Goal: Subscribe to service/newsletter

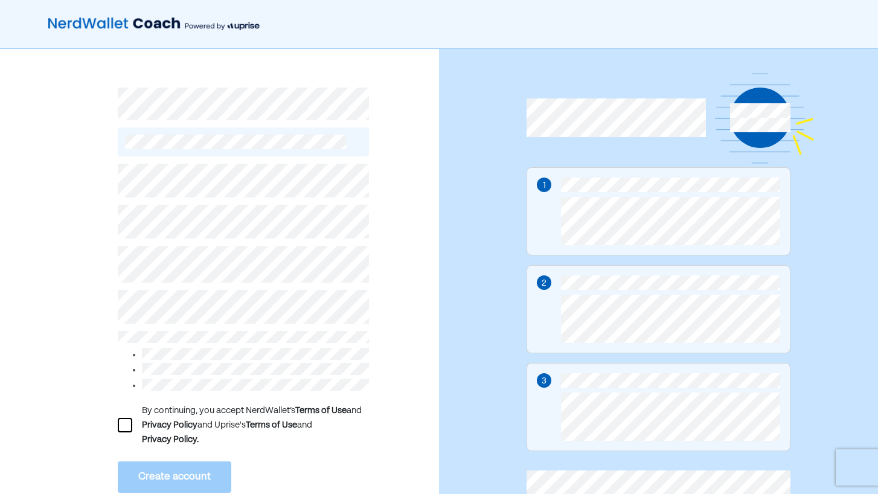
click at [114, 262] on div "By continuing, you accept NerdWallet’s Terms of Use and Privacy Policy and Upri…" at bounding box center [219, 301] width 439 height 504
click at [45, 263] on div "By continuing, you accept NerdWallet’s Terms of Use and Privacy Policy and Upri…" at bounding box center [219, 301] width 439 height 504
click at [103, 269] on div "By continuing, you accept NerdWallet’s Terms of Use and Privacy Policy and Upri…" at bounding box center [219, 301] width 439 height 504
click at [54, 316] on div "By continuing, you accept NerdWallet’s Terms of Use and Privacy Policy and Upri…" at bounding box center [219, 301] width 439 height 504
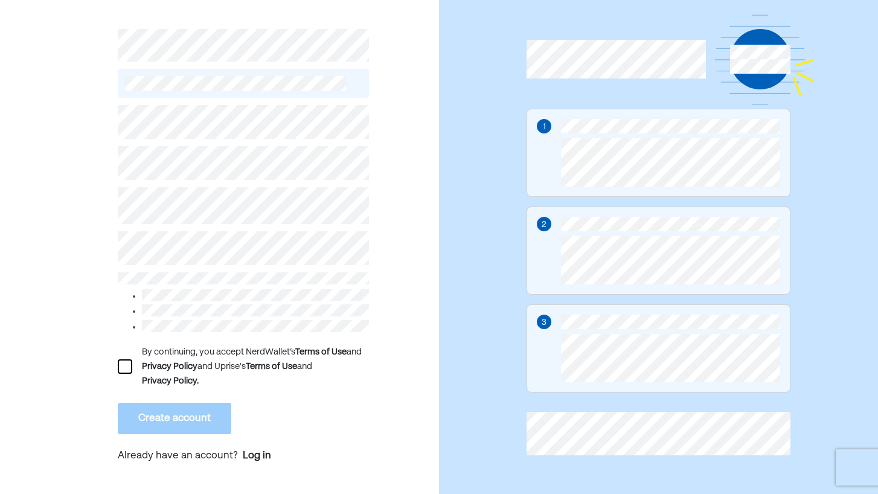
click at [119, 361] on div at bounding box center [125, 366] width 14 height 14
click at [302, 383] on div "By continuing, you accept NerdWallet’s Terms of Use and Privacy Policy and Upri…" at bounding box center [255, 366] width 226 height 43
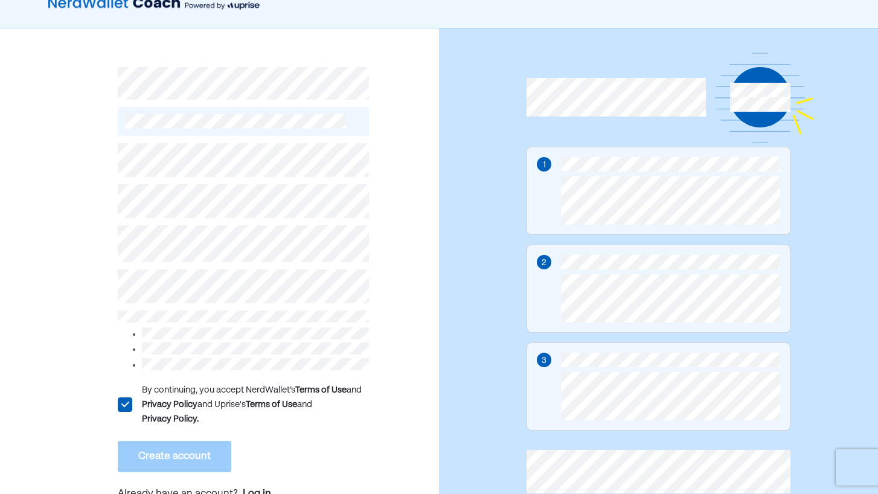
scroll to position [0, 0]
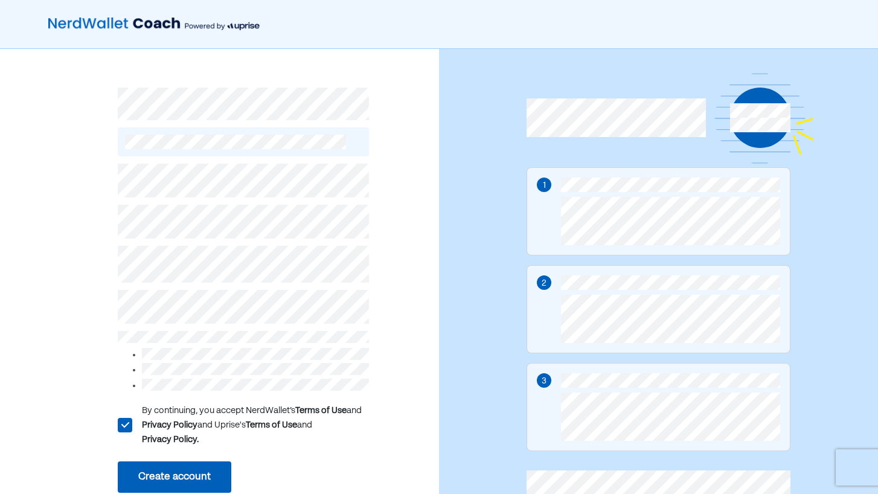
click at [176, 478] on button "Create account" at bounding box center [175, 476] width 114 height 31
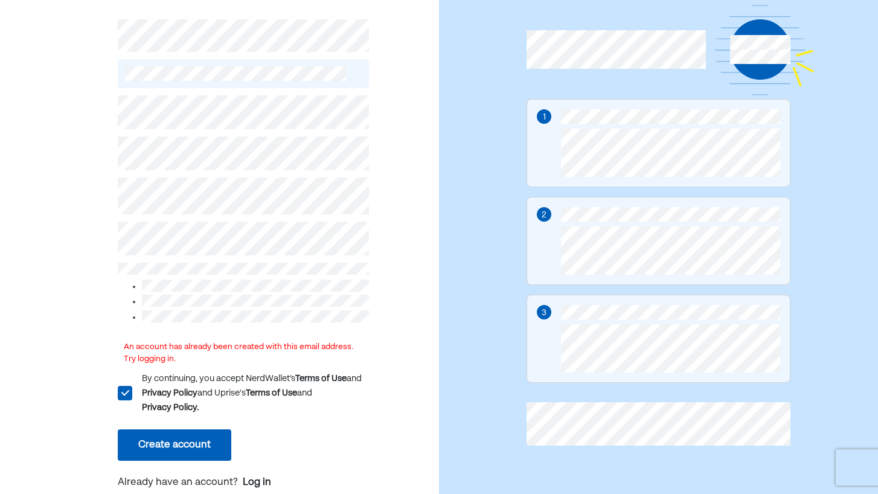
scroll to position [70, 0]
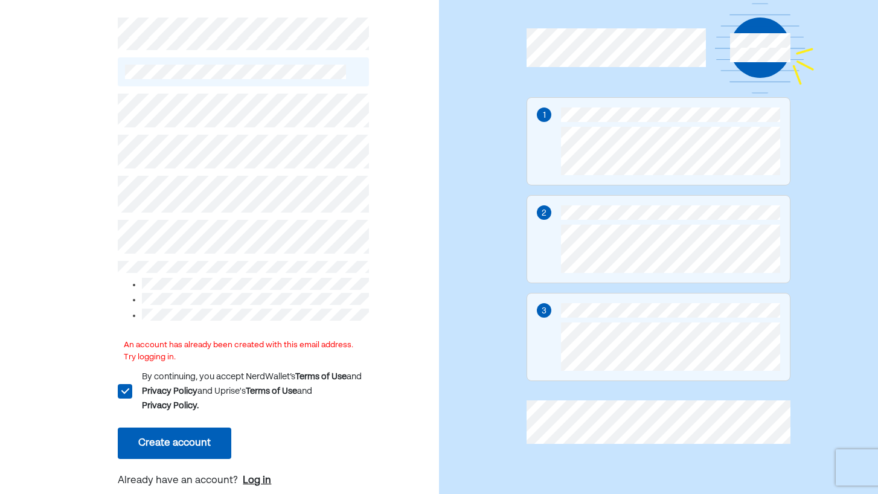
drag, startPoint x: 247, startPoint y: 477, endPoint x: 260, endPoint y: 473, distance: 13.2
click at [247, 477] on div "Log in" at bounding box center [257, 480] width 28 height 14
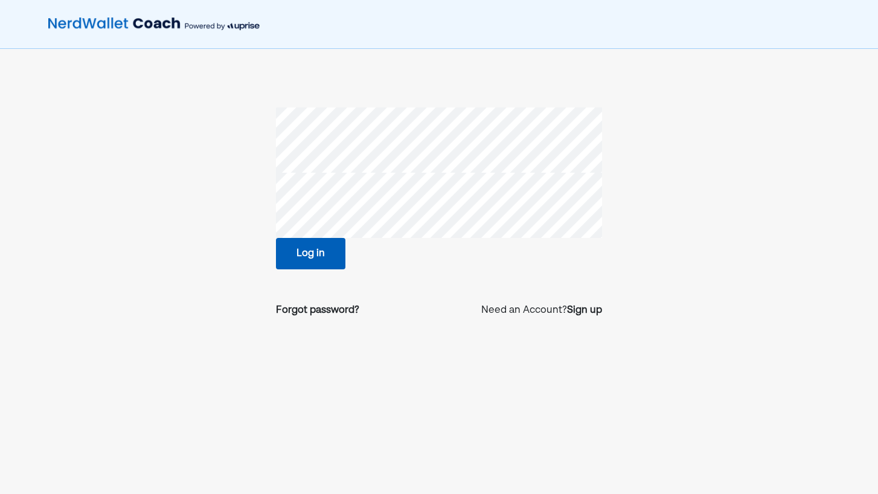
click at [307, 266] on button "Log in" at bounding box center [310, 253] width 69 height 31
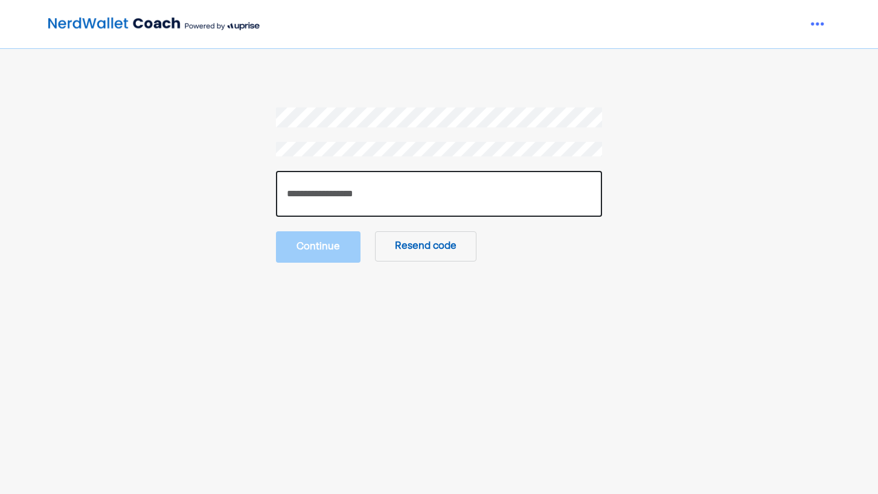
click at [336, 200] on input "number" at bounding box center [439, 194] width 326 height 46
type input "******"
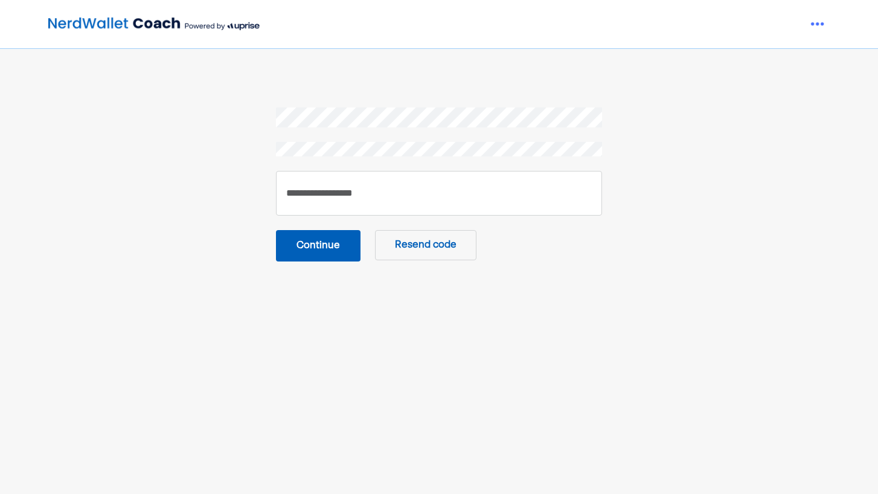
click at [321, 243] on button "Continue" at bounding box center [318, 245] width 85 height 31
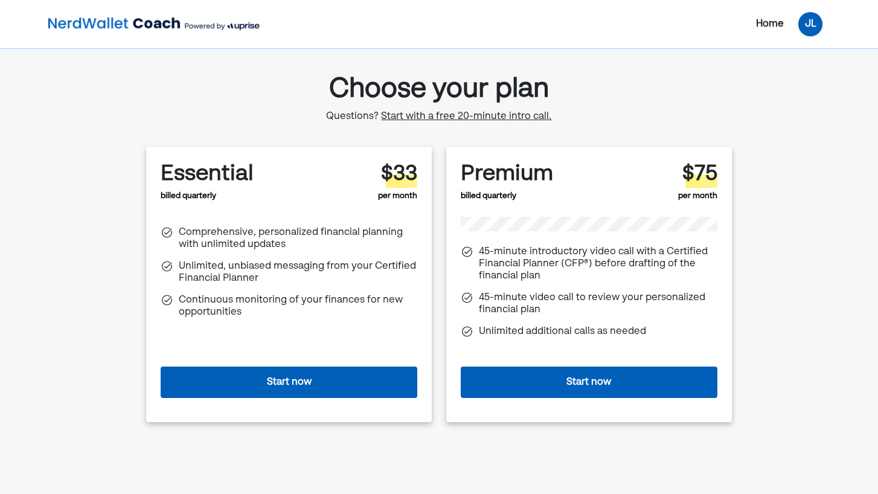
click at [808, 27] on div "JL" at bounding box center [810, 24] width 24 height 24
click at [805, 51] on div "Settings" at bounding box center [803, 52] width 39 height 14
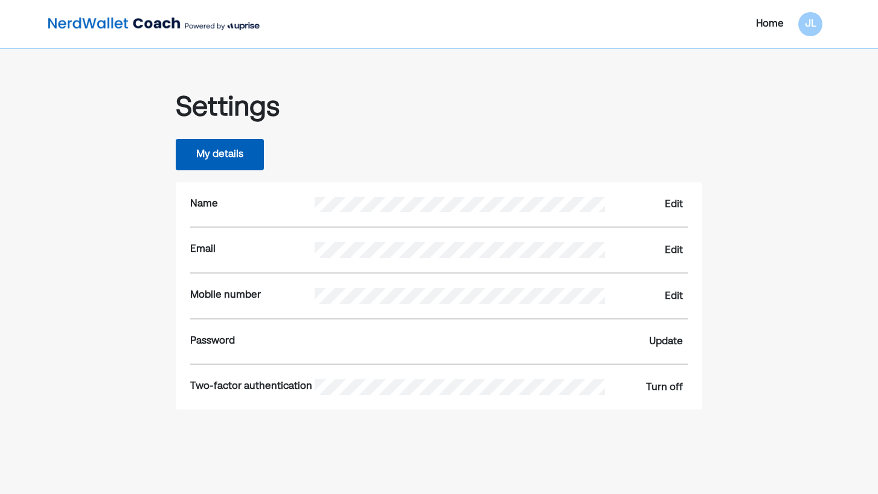
click at [674, 295] on div "Edit" at bounding box center [674, 296] width 18 height 14
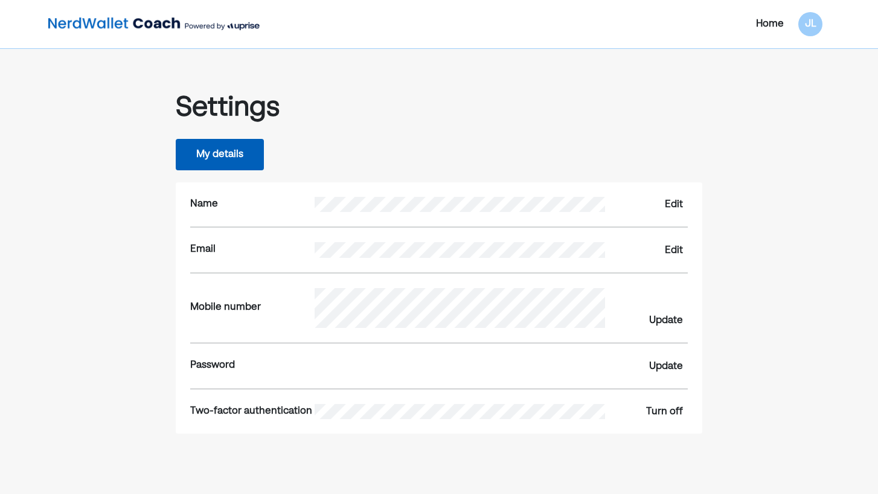
click at [641, 109] on div "Settings" at bounding box center [439, 108] width 527 height 32
click at [676, 321] on div "Update" at bounding box center [666, 320] width 34 height 14
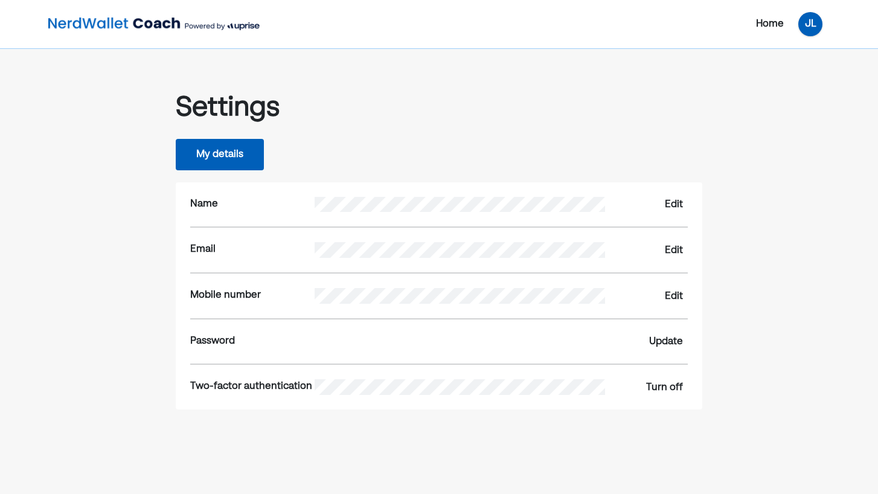
click at [818, 25] on div "JL" at bounding box center [810, 24] width 24 height 24
drag, startPoint x: 407, startPoint y: 82, endPoint x: 399, endPoint y: 82, distance: 8.5
click at [406, 82] on div "Settings My details Name Edit Email Edit Mobile number Edit Password Update Two…" at bounding box center [439, 236] width 586 height 346
click at [85, 26] on img at bounding box center [153, 24] width 211 height 24
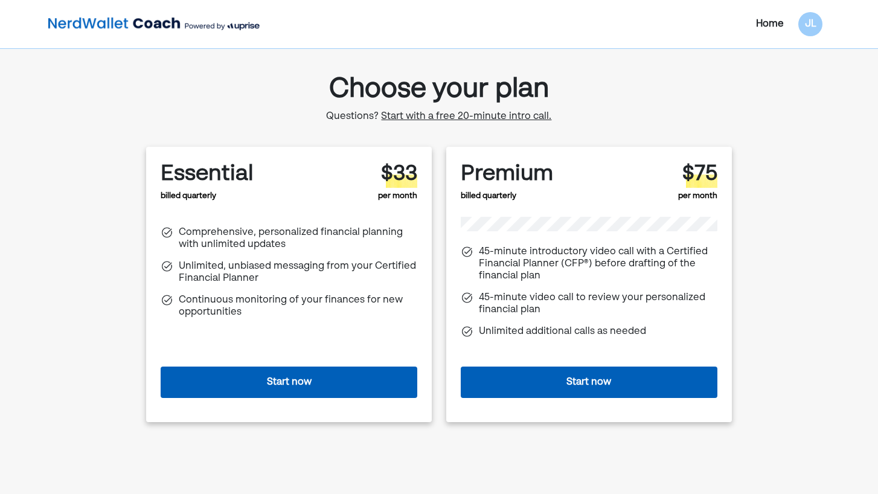
click at [266, 376] on button "Start now" at bounding box center [289, 382] width 257 height 31
click at [464, 119] on span "Start with a free 20-minute intro call." at bounding box center [466, 117] width 170 height 10
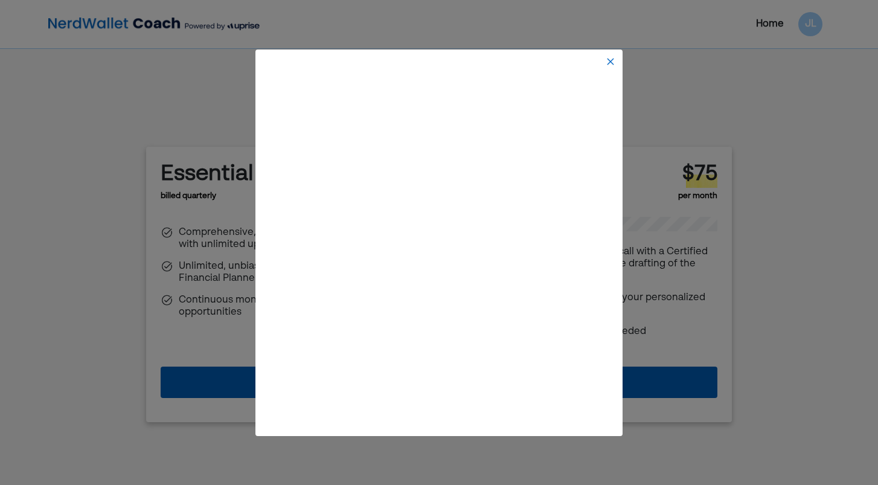
click at [617, 56] on div at bounding box center [439, 61] width 362 height 19
click at [614, 62] on img at bounding box center [611, 62] width 10 height 10
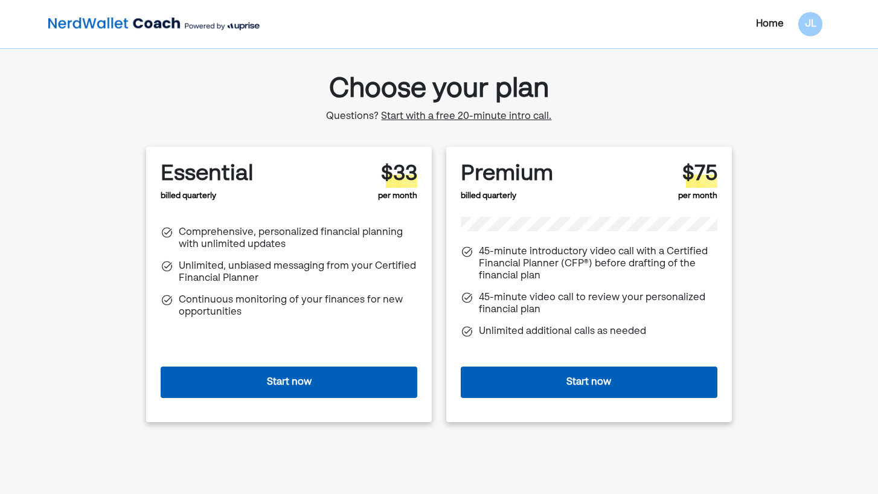
click at [446, 117] on span "Start with a free 20-minute intro call." at bounding box center [466, 117] width 170 height 10
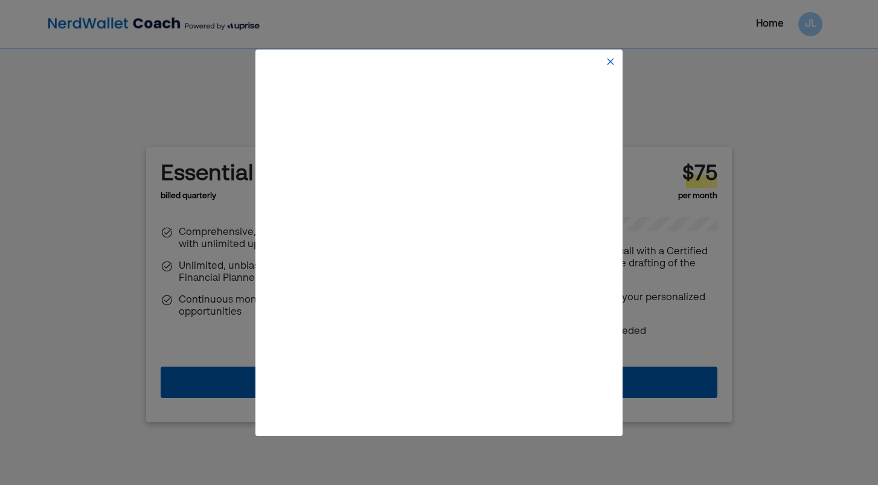
click at [610, 61] on img at bounding box center [611, 62] width 10 height 10
